Goal: Navigation & Orientation: Find specific page/section

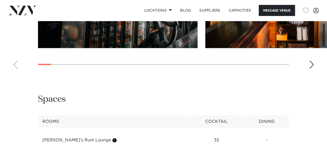
scroll to position [593, 0]
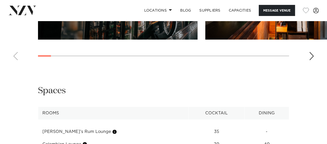
click at [313, 57] on div "Next slide" at bounding box center [310, 56] width 5 height 8
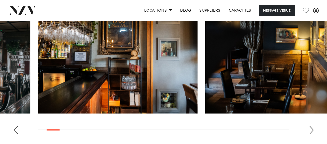
scroll to position [520, 0]
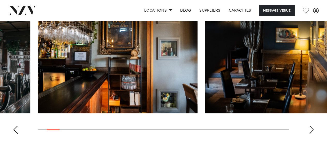
click at [309, 129] on div "Next slide" at bounding box center [310, 130] width 5 height 8
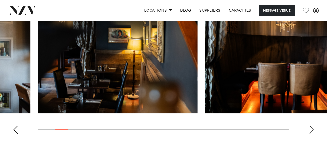
click at [309, 129] on div "Next slide" at bounding box center [310, 130] width 5 height 8
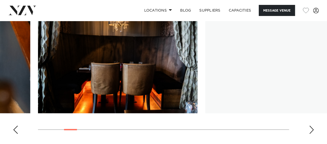
click at [309, 129] on div "Next slide" at bounding box center [310, 130] width 5 height 8
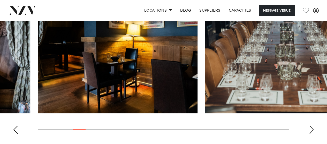
click at [310, 130] on div "Next slide" at bounding box center [310, 130] width 5 height 8
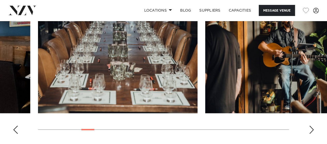
click at [310, 130] on div "Next slide" at bounding box center [310, 130] width 5 height 8
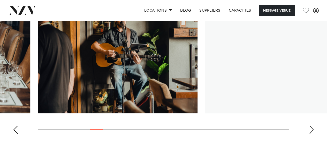
click at [313, 134] on swiper-container at bounding box center [163, 68] width 327 height 142
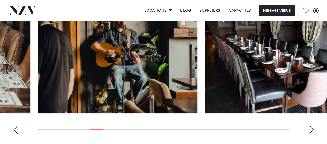
click at [313, 133] on div "Next slide" at bounding box center [310, 130] width 5 height 8
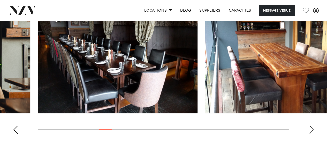
click at [313, 133] on div "Next slide" at bounding box center [310, 130] width 5 height 8
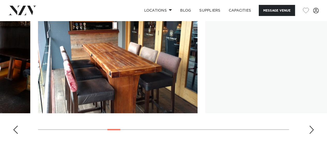
click at [313, 133] on div "Next slide" at bounding box center [310, 130] width 5 height 8
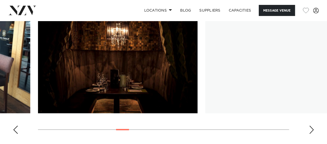
click at [312, 135] on swiper-container at bounding box center [163, 68] width 327 height 142
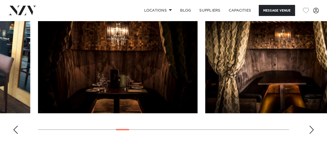
click at [310, 128] on div "Next slide" at bounding box center [310, 130] width 5 height 8
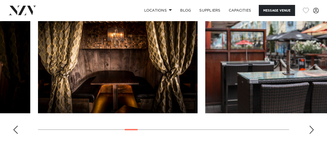
click at [311, 132] on div "Next slide" at bounding box center [310, 130] width 5 height 8
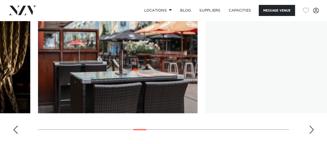
click at [312, 130] on div "Next slide" at bounding box center [310, 130] width 5 height 8
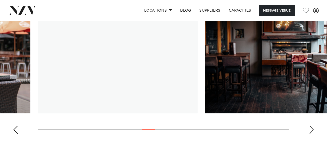
click at [312, 130] on div "Next slide" at bounding box center [310, 130] width 5 height 8
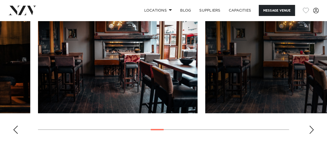
click at [312, 130] on div "Next slide" at bounding box center [310, 130] width 5 height 8
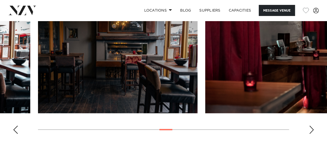
click at [312, 129] on div "Next slide" at bounding box center [310, 130] width 5 height 8
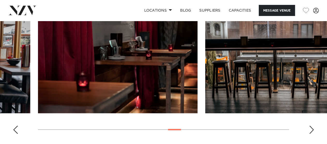
click at [312, 129] on div "Next slide" at bounding box center [310, 130] width 5 height 8
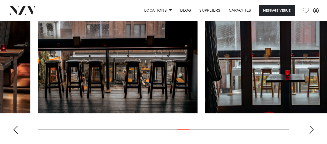
click at [312, 129] on div "Next slide" at bounding box center [310, 130] width 5 height 8
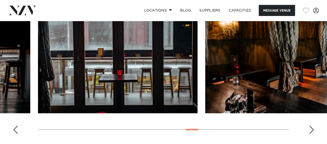
click at [312, 129] on div "Next slide" at bounding box center [310, 130] width 5 height 8
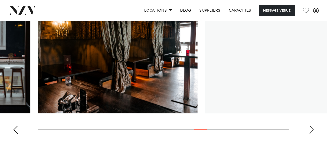
click at [312, 129] on div "Next slide" at bounding box center [310, 130] width 5 height 8
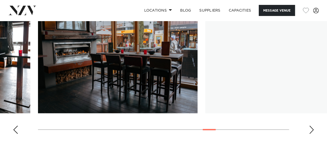
click at [312, 129] on div "Next slide" at bounding box center [310, 130] width 5 height 8
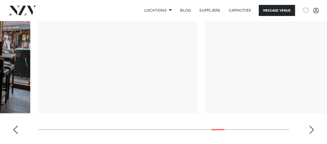
click at [312, 129] on div "Next slide" at bounding box center [310, 130] width 5 height 8
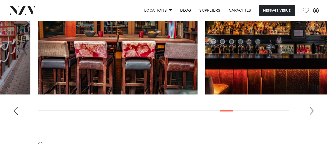
scroll to position [538, 0]
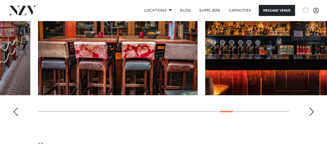
click at [304, 113] on swiper-container at bounding box center [163, 50] width 327 height 142
click at [307, 113] on swiper-container at bounding box center [163, 50] width 327 height 142
click at [311, 113] on div "Next slide" at bounding box center [310, 112] width 5 height 8
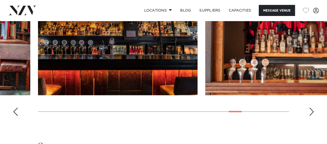
click at [311, 113] on div "Next slide" at bounding box center [310, 112] width 5 height 8
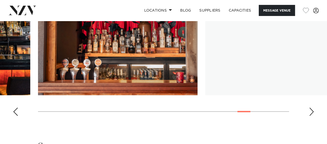
click at [311, 113] on div "Next slide" at bounding box center [310, 112] width 5 height 8
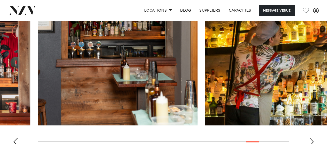
scroll to position [529, 0]
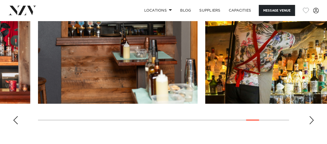
click at [309, 121] on div "Next slide" at bounding box center [310, 120] width 5 height 8
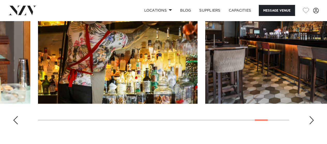
click at [308, 120] on swiper-container at bounding box center [163, 58] width 327 height 142
click at [311, 122] on div "Next slide" at bounding box center [310, 120] width 5 height 8
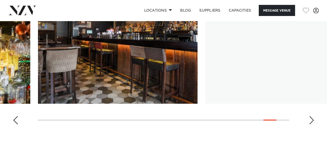
click at [311, 121] on div "Next slide" at bounding box center [310, 120] width 5 height 8
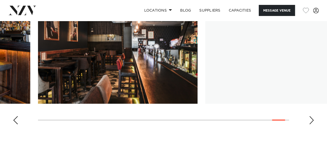
click at [310, 122] on div "Next slide" at bounding box center [310, 120] width 5 height 8
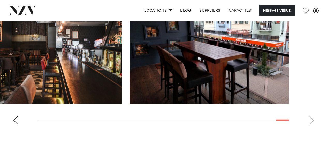
click at [84, 41] on img "28 / 29" at bounding box center [41, 45] width 159 height 117
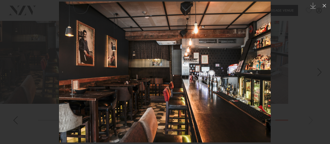
click at [284, 56] on div at bounding box center [165, 72] width 330 height 144
